Goal: Information Seeking & Learning: Learn about a topic

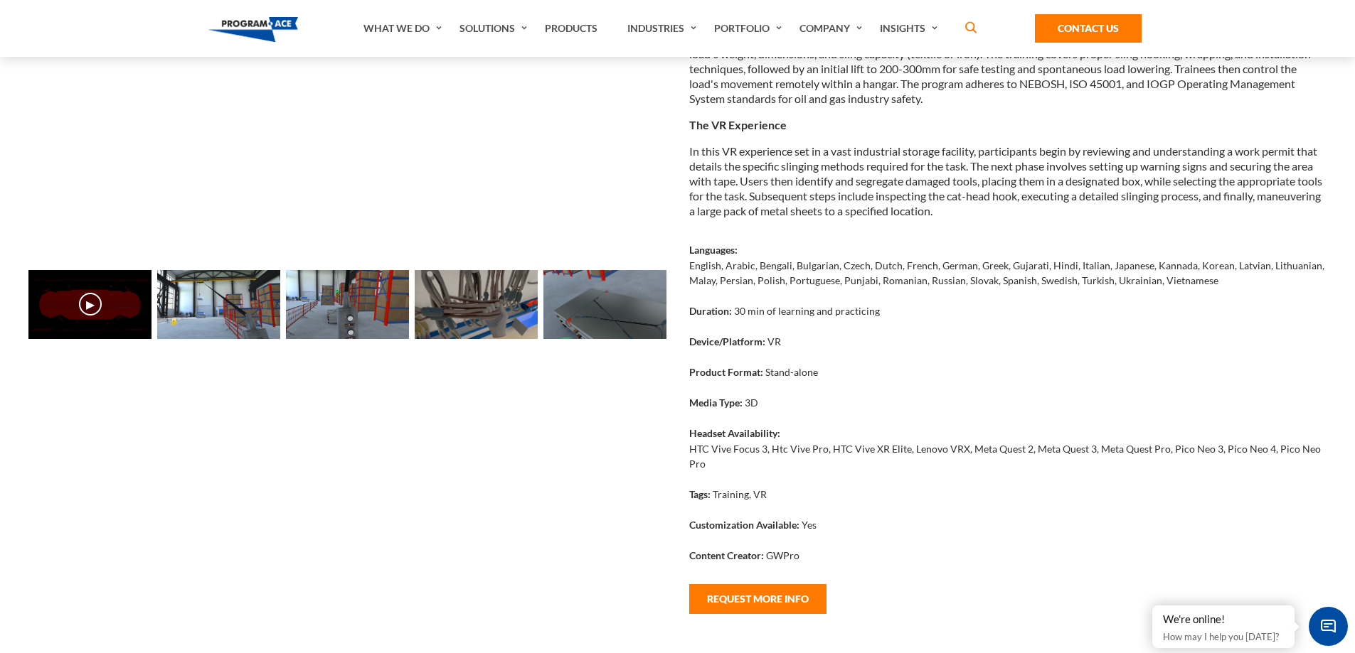
scroll to position [142, 0]
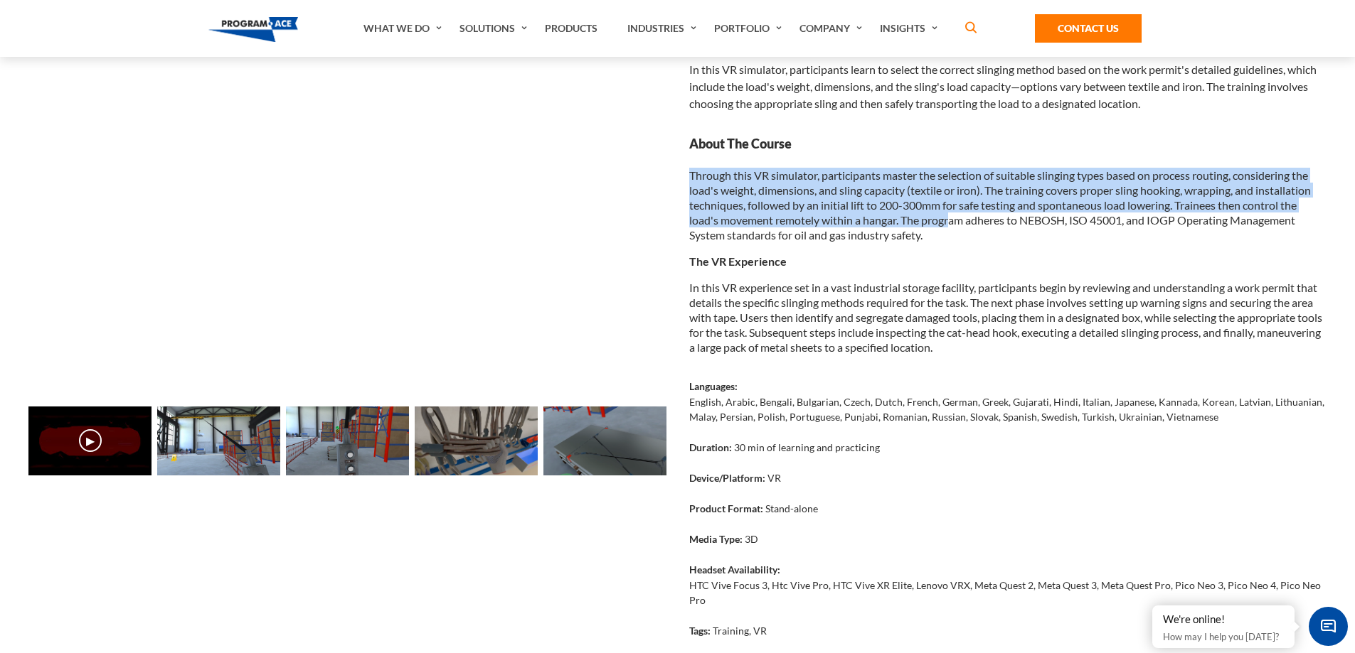
drag, startPoint x: 715, startPoint y: 163, endPoint x: 954, endPoint y: 213, distance: 244.0
click at [954, 213] on div "About The Course Through this VR simulator, participants master the selection o…" at bounding box center [1008, 244] width 638 height 219
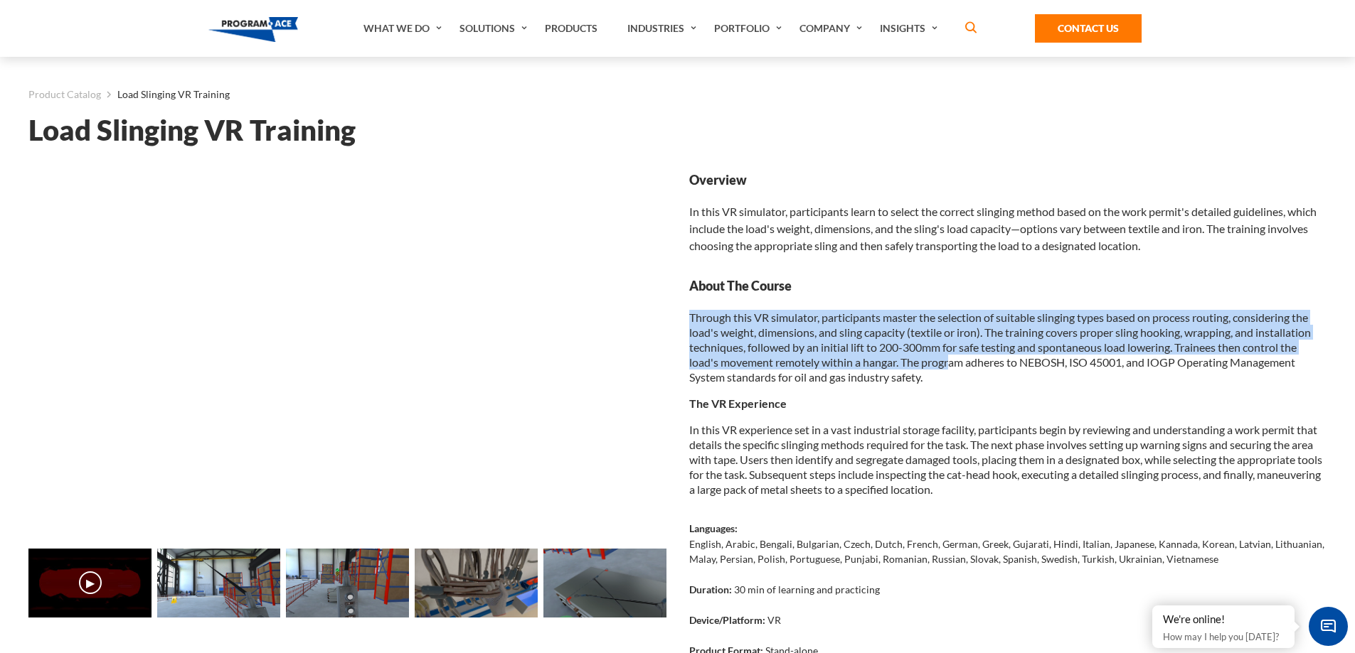
scroll to position [213, 0]
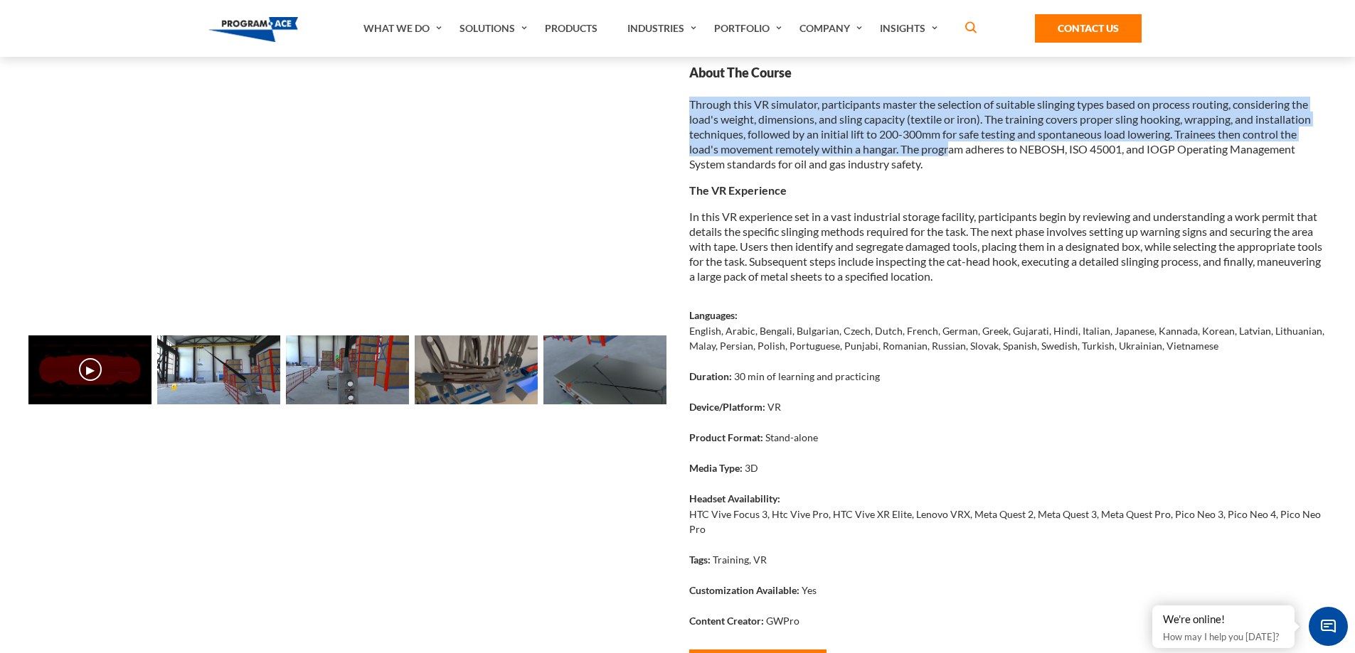
click at [94, 373] on button "▶" at bounding box center [90, 369] width 23 height 23
click at [85, 368] on button "▶" at bounding box center [90, 369] width 23 height 23
click at [85, 369] on button "▶" at bounding box center [90, 369] width 23 height 23
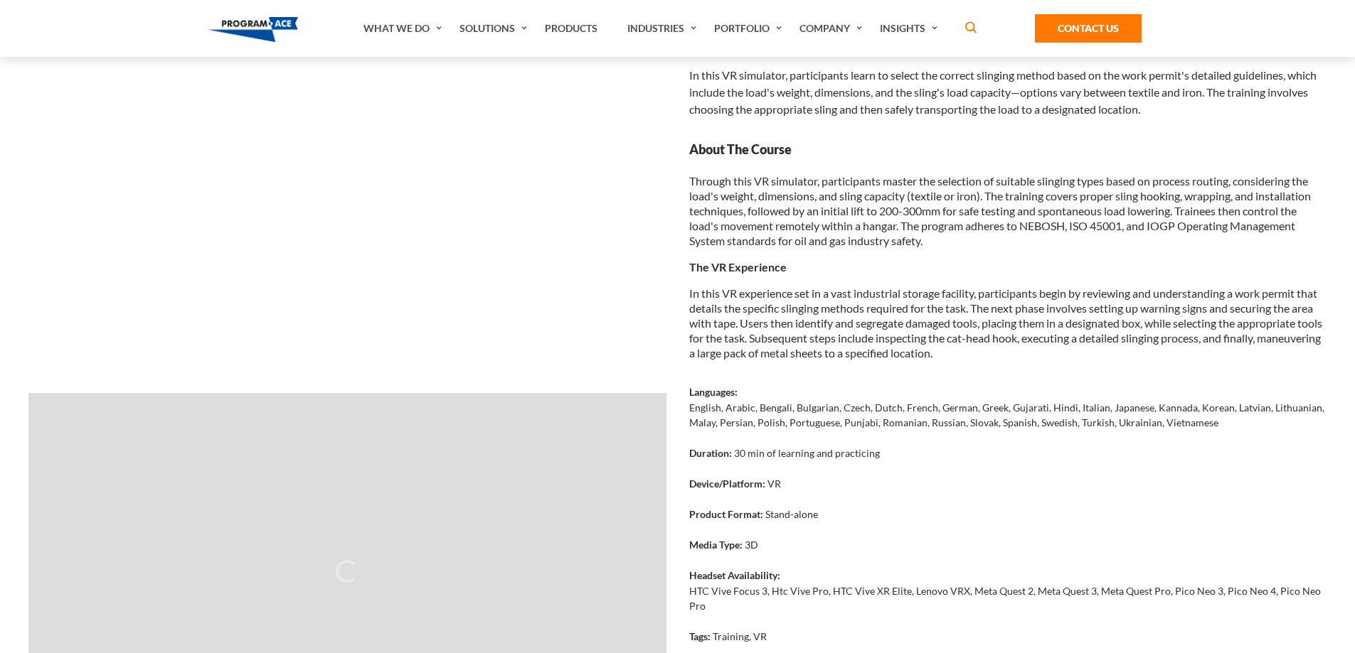
scroll to position [142, 0]
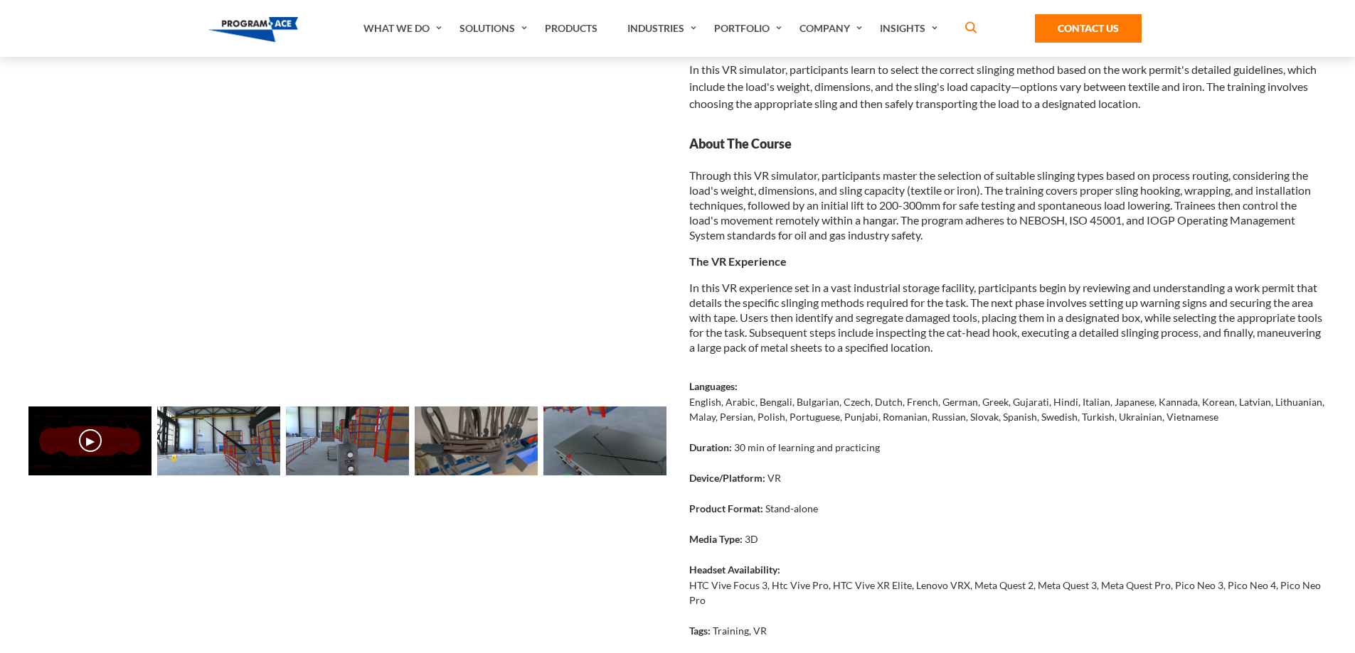
click at [95, 442] on button "▶" at bounding box center [90, 440] width 23 height 23
click at [395, 513] on div "Loading... Loading... ▶" at bounding box center [347, 411] width 661 height 764
click at [602, 447] on img at bounding box center [604, 441] width 123 height 69
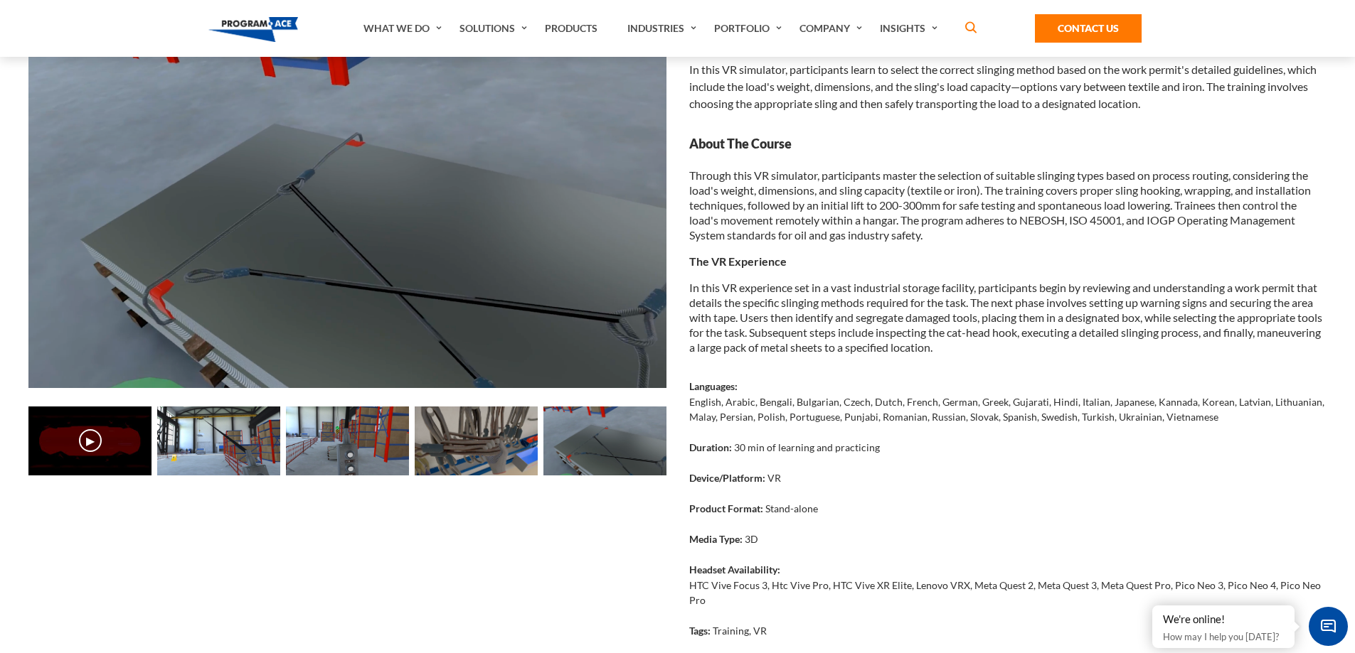
click at [101, 441] on button "▶" at bounding box center [90, 440] width 23 height 23
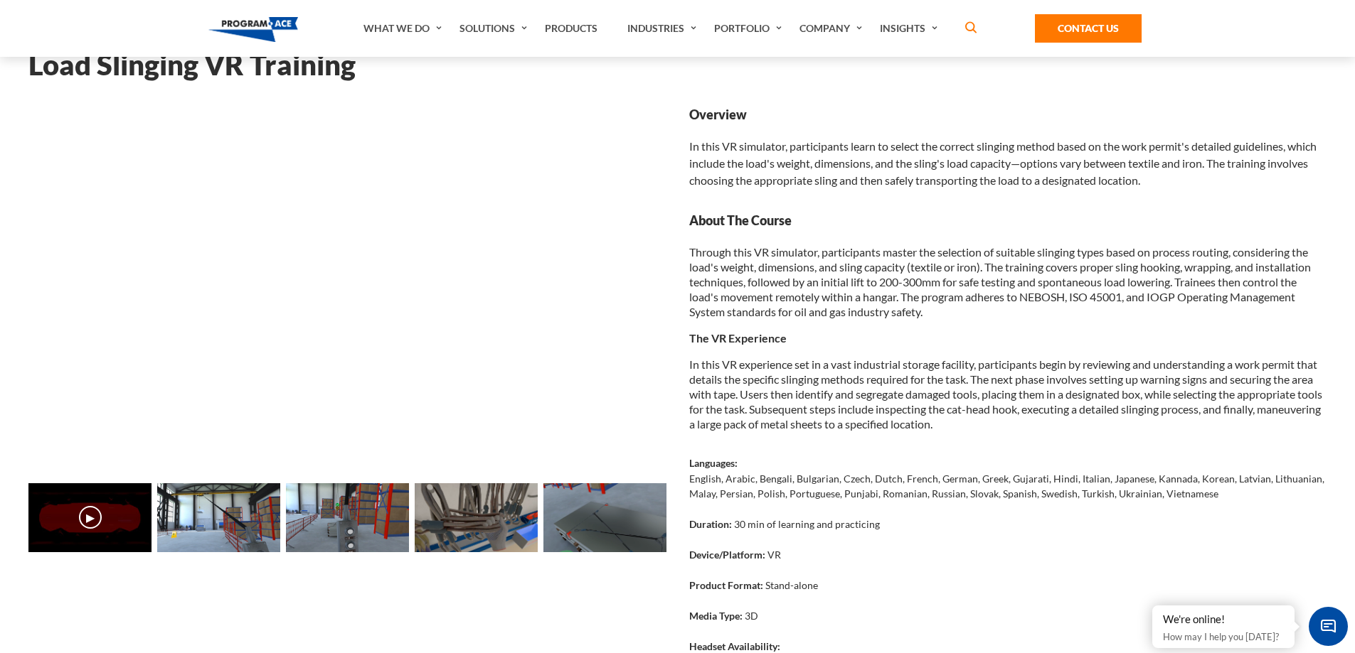
scroll to position [0, 0]
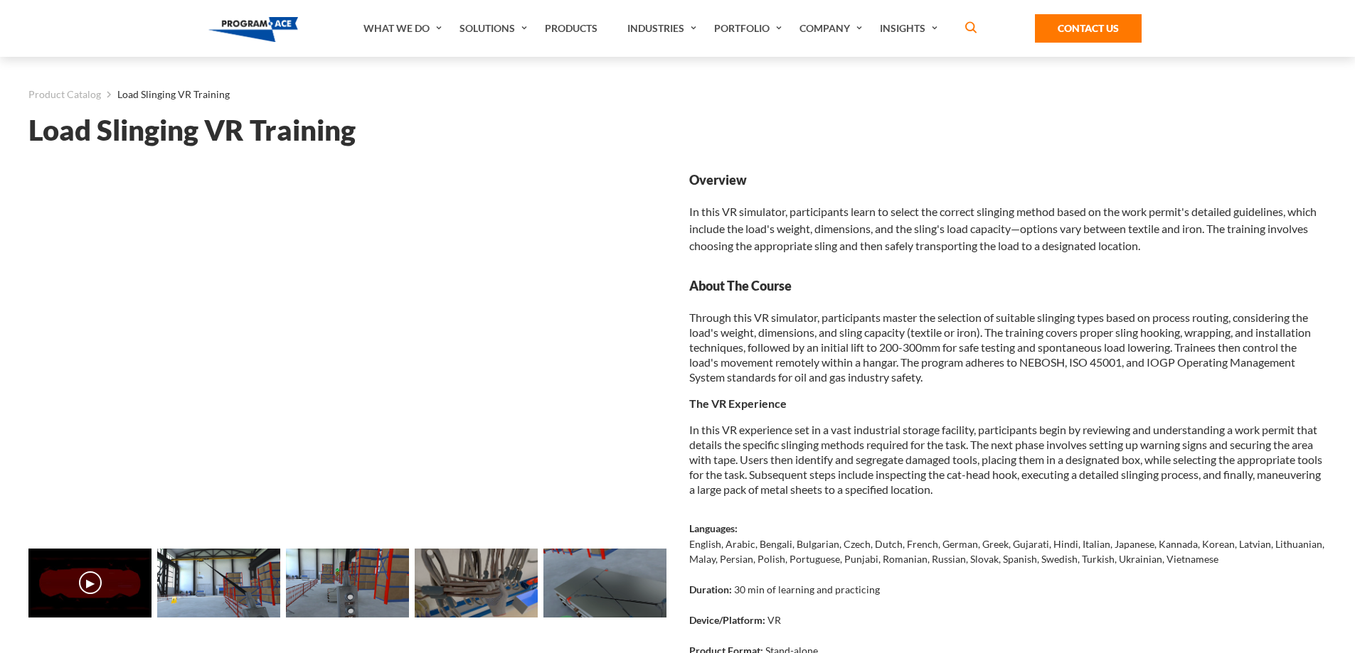
click at [89, 582] on button "▶" at bounding box center [90, 583] width 23 height 23
click at [93, 580] on button "▶" at bounding box center [90, 583] width 23 height 23
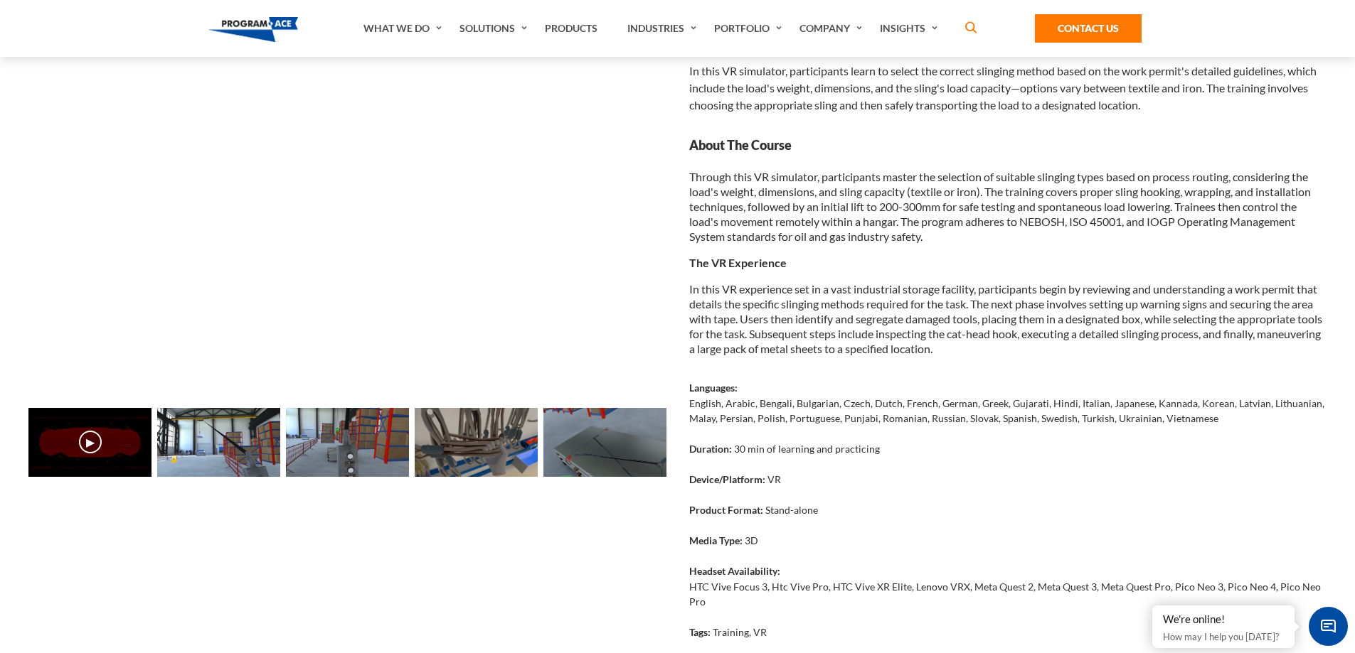
scroll to position [142, 0]
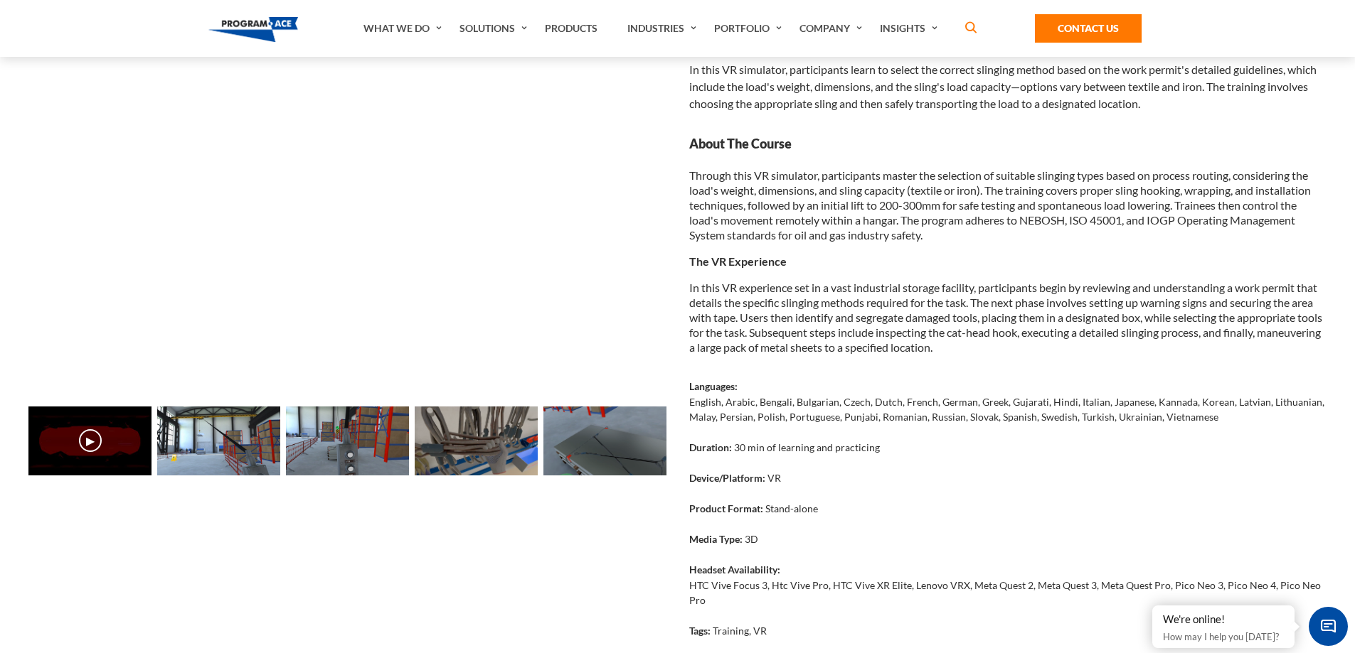
click at [240, 432] on img at bounding box center [218, 441] width 123 height 69
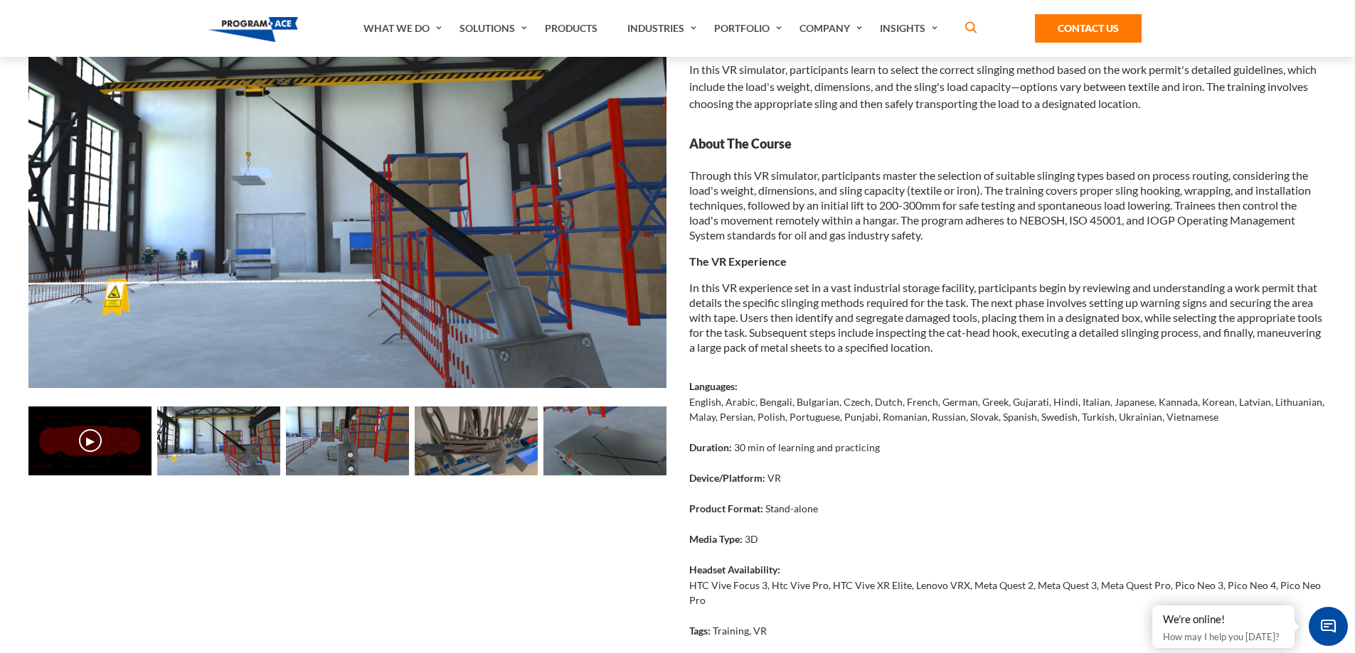
click at [324, 451] on img at bounding box center [347, 441] width 123 height 69
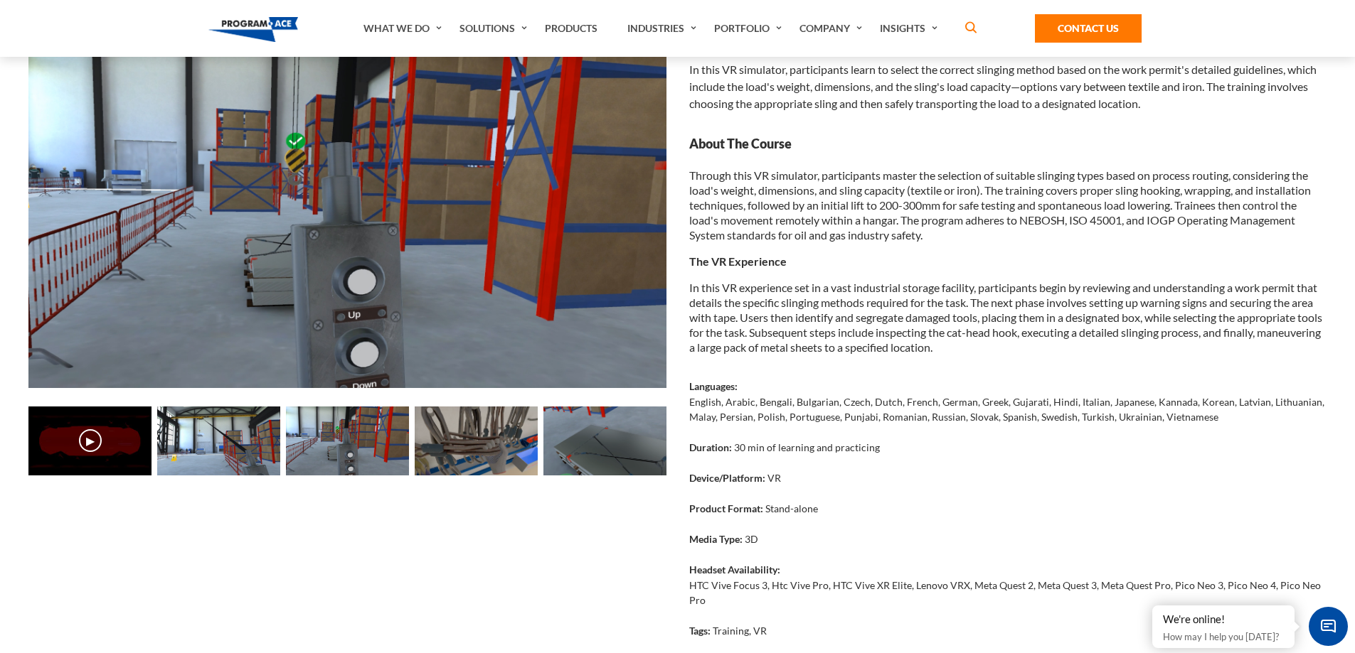
click at [419, 451] on img at bounding box center [476, 441] width 123 height 69
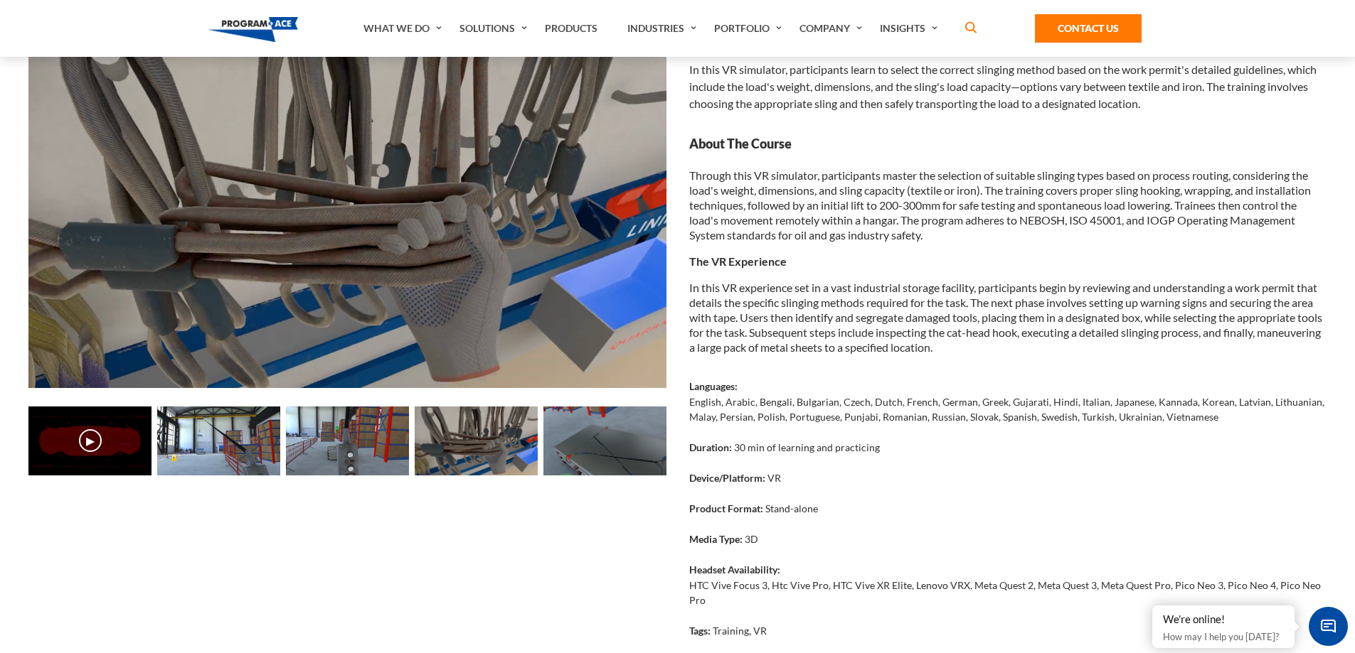
click at [502, 462] on img at bounding box center [476, 441] width 123 height 69
click at [576, 456] on img at bounding box center [604, 441] width 123 height 69
click at [612, 461] on img at bounding box center [604, 441] width 123 height 69
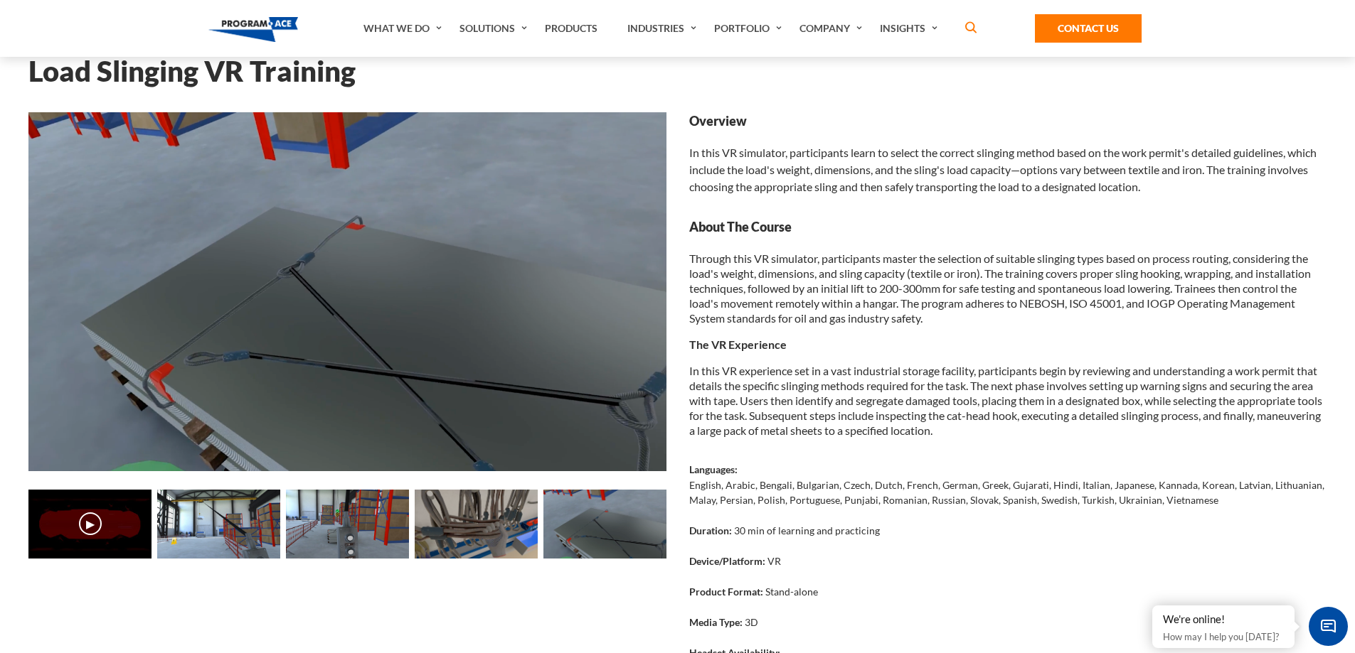
scroll to position [0, 0]
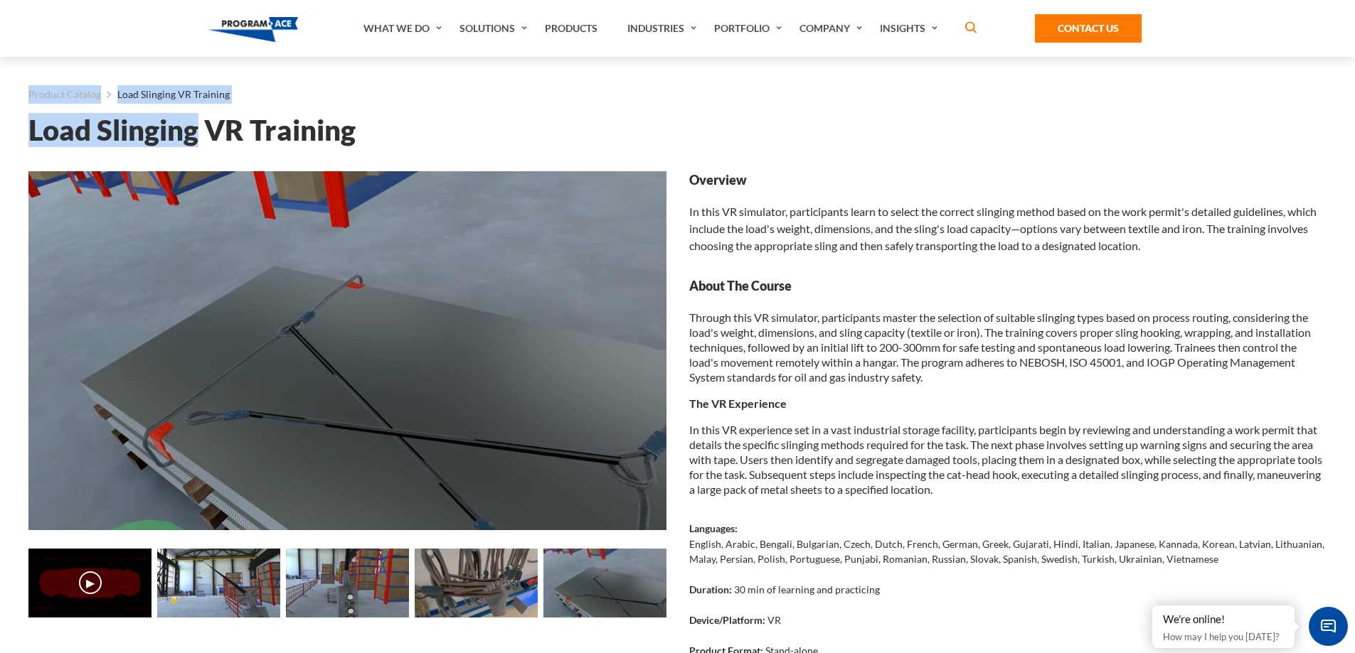
drag, startPoint x: 200, startPoint y: 134, endPoint x: 0, endPoint y: 129, distance: 199.9
click at [0, 129] on main "Product Catalog Load Slinging VR Training Load Slinging VR Training Loading... …" at bounding box center [677, 510] width 1355 height 907
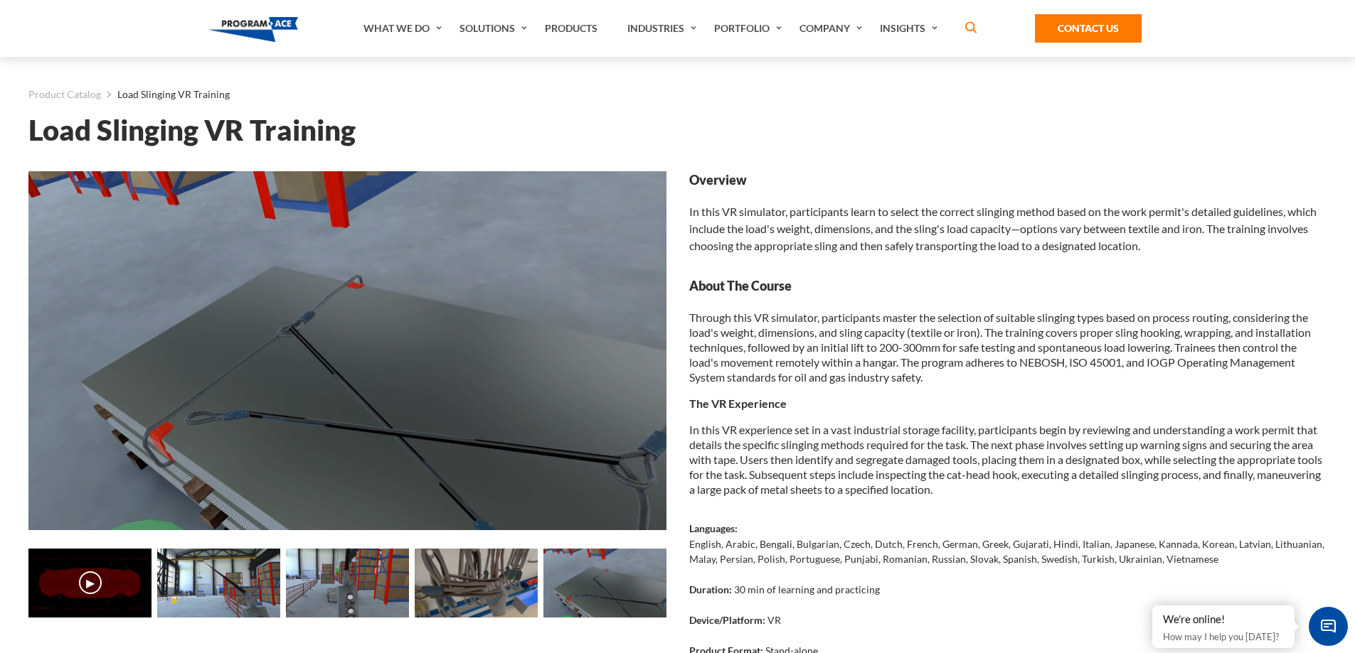
drag, startPoint x: 389, startPoint y: 160, endPoint x: 237, endPoint y: 156, distance: 151.5
click at [387, 159] on div "Loading... Loading... ▶" at bounding box center [677, 539] width 1298 height 793
drag, startPoint x: 173, startPoint y: 132, endPoint x: 23, endPoint y: 118, distance: 150.7
click at [23, 118] on div "Product Catalog Load Slinging VR Training Load Slinging VR Training" at bounding box center [677, 510] width 1326 height 907
copy h1 "Load Slinging"
